Goal: Find specific page/section

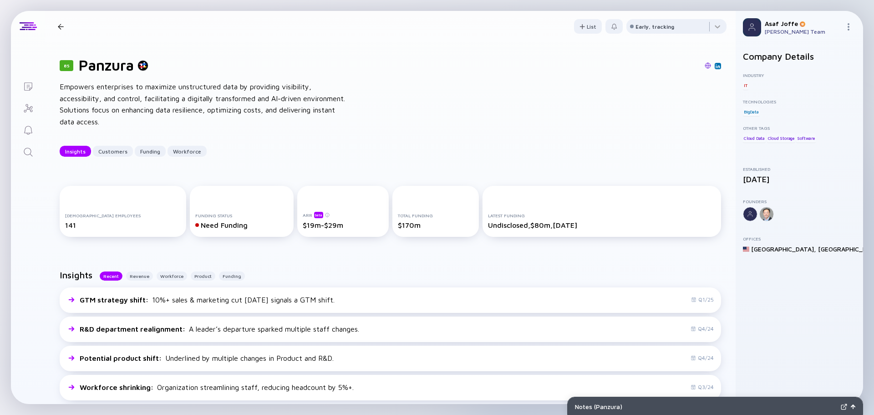
click at [31, 146] on link "Search" at bounding box center [28, 151] width 34 height 22
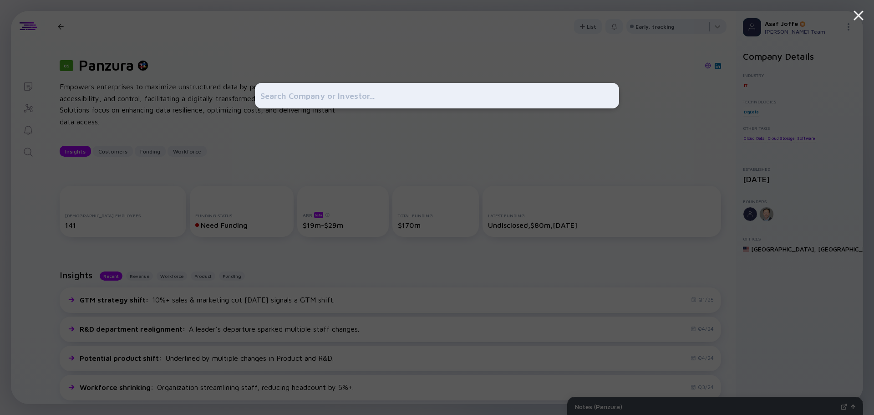
type input "Trusted Data Solutions"
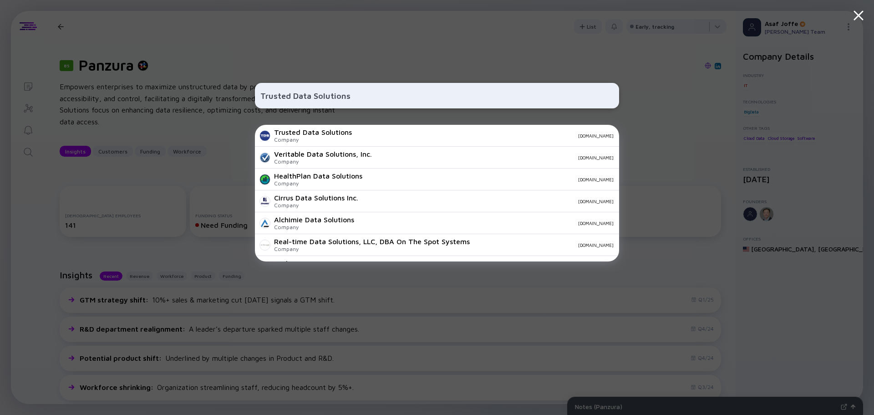
click at [384, 134] on div "[DOMAIN_NAME]" at bounding box center [486, 135] width 254 height 5
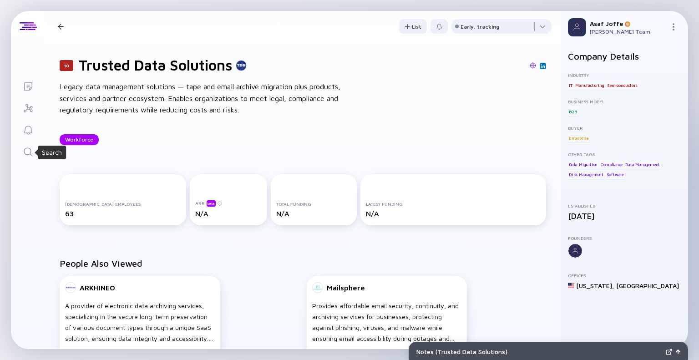
click at [26, 156] on icon "Search" at bounding box center [28, 152] width 11 height 11
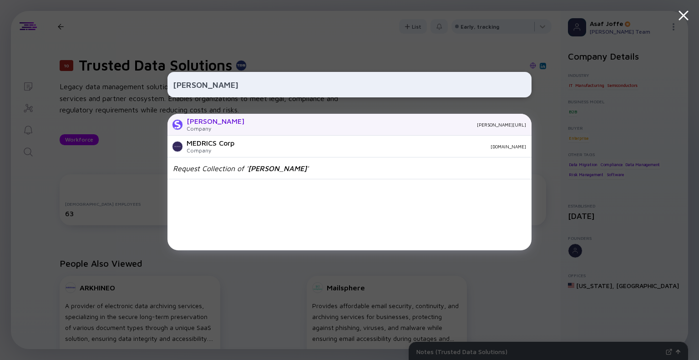
type input "[PERSON_NAME]"
click at [203, 130] on div "Company" at bounding box center [216, 128] width 58 height 7
